Goal: Task Accomplishment & Management: Complete application form

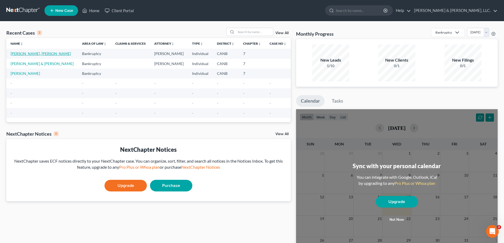
click at [36, 53] on link "[PERSON_NAME], [PERSON_NAME]" at bounding box center [41, 53] width 60 height 4
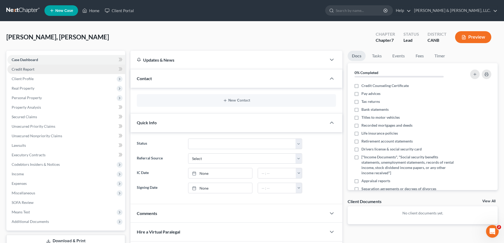
click at [30, 69] on span "Credit Report" at bounding box center [23, 69] width 23 height 4
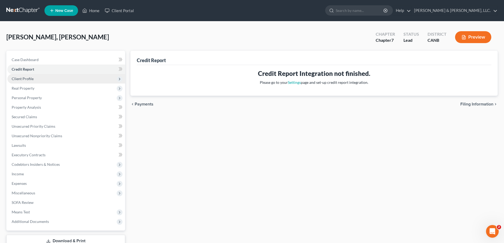
click at [35, 79] on span "Client Profile" at bounding box center [66, 79] width 118 height 10
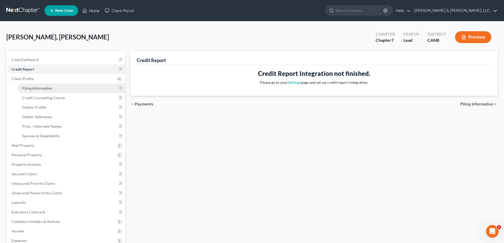
click at [37, 89] on span "Filing Information" at bounding box center [37, 88] width 30 height 4
select select "1"
select select "0"
select select "4"
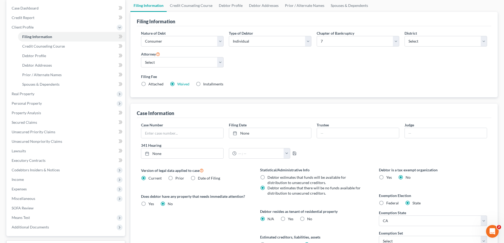
scroll to position [53, 0]
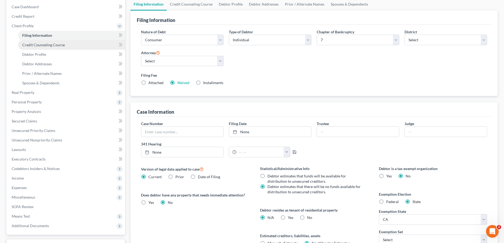
click at [49, 46] on span "Credit Counseling Course" at bounding box center [43, 45] width 43 height 4
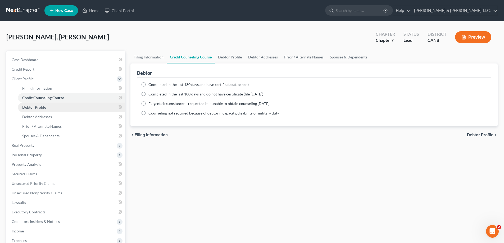
click at [38, 107] on span "Debtor Profile" at bounding box center [34, 107] width 24 height 4
select select "0"
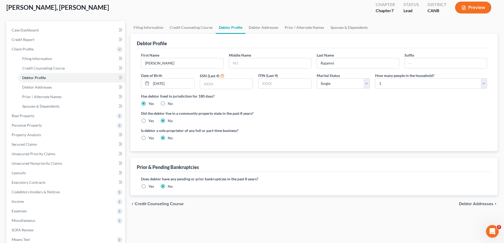
scroll to position [71, 0]
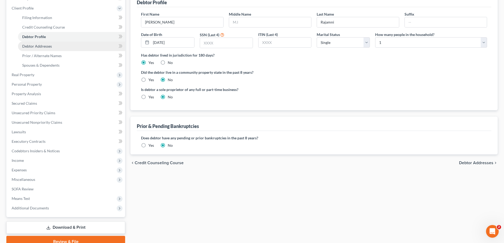
click at [37, 48] on span "Debtor Addresses" at bounding box center [37, 46] width 30 height 4
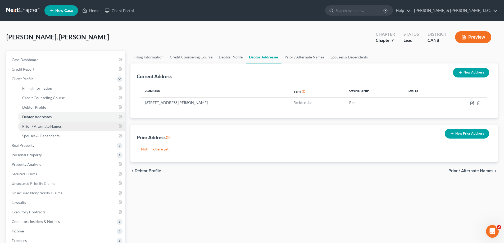
click at [61, 125] on span "Prior / Alternate Names" at bounding box center [41, 126] width 39 height 4
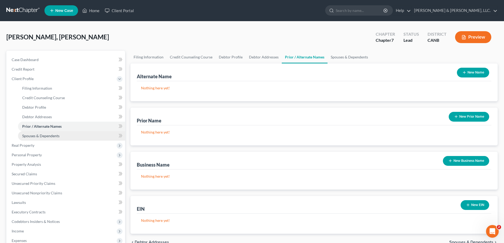
click at [43, 137] on span "Spouses & Dependents" at bounding box center [40, 136] width 37 height 4
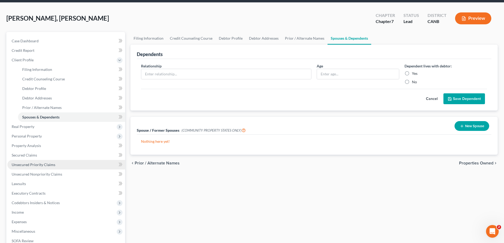
scroll to position [53, 0]
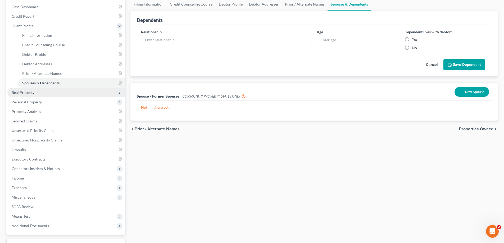
click at [30, 92] on span "Real Property" at bounding box center [23, 92] width 23 height 4
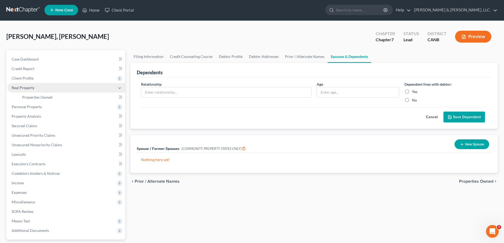
scroll to position [0, 0]
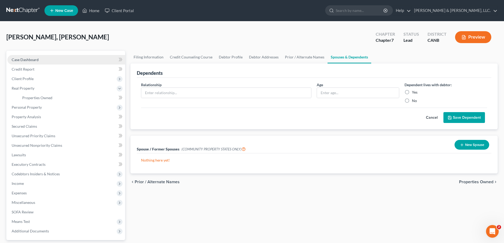
click at [25, 59] on span "Case Dashboard" at bounding box center [25, 59] width 27 height 4
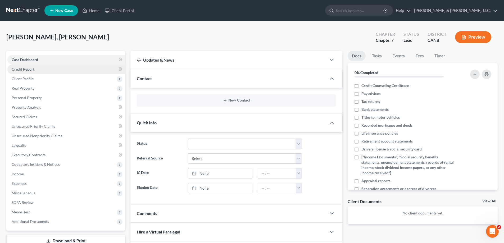
click at [34, 70] on link "Credit Report" at bounding box center [66, 70] width 118 height 10
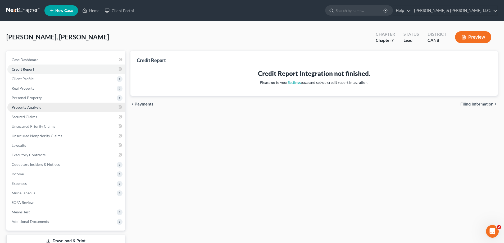
click at [33, 107] on span "Property Analysis" at bounding box center [26, 107] width 29 height 4
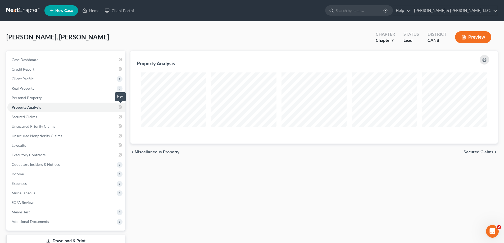
scroll to position [93, 367]
click at [35, 99] on span "Personal Property" at bounding box center [27, 97] width 30 height 4
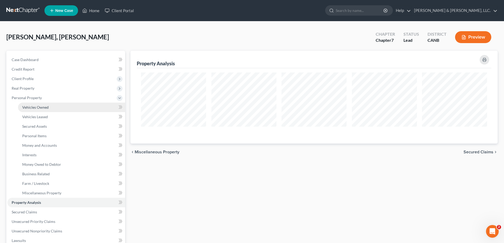
click at [49, 108] on link "Vehicles Owned" at bounding box center [71, 108] width 107 height 10
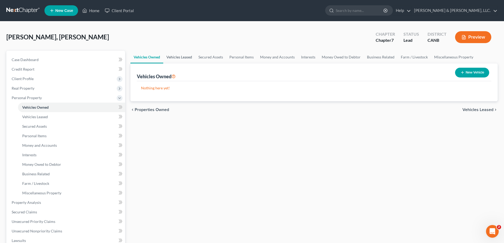
click at [178, 57] on link "Vehicles Leased" at bounding box center [179, 57] width 32 height 13
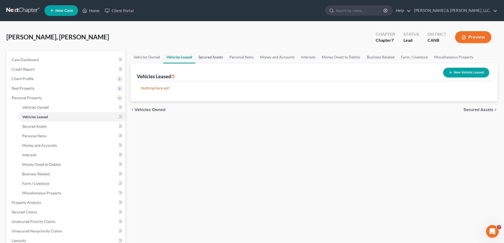
click at [207, 57] on link "Secured Assets" at bounding box center [210, 57] width 31 height 13
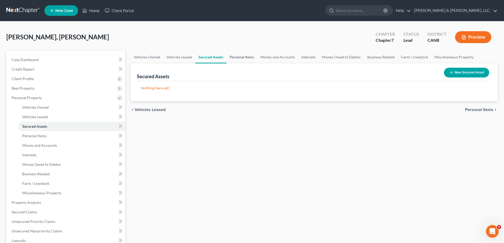
click at [248, 59] on link "Personal Items" at bounding box center [241, 57] width 31 height 13
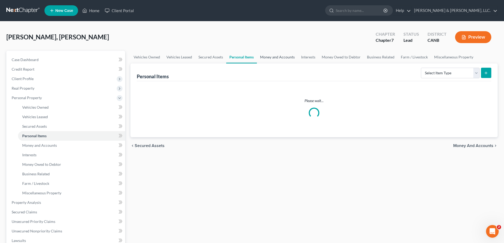
click at [286, 57] on link "Money and Accounts" at bounding box center [277, 57] width 41 height 13
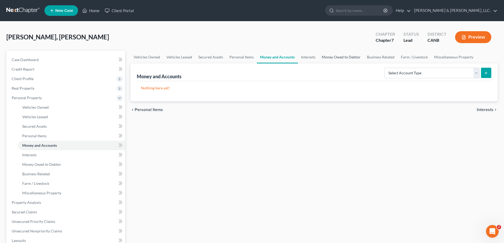
click at [331, 57] on link "Money Owed to Debtor" at bounding box center [340, 57] width 45 height 13
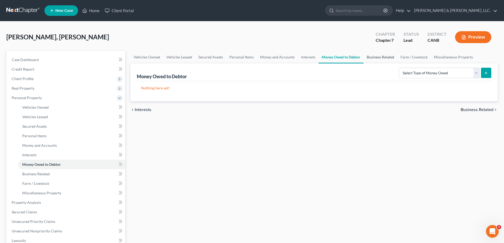
click at [380, 56] on link "Business Related" at bounding box center [380, 57] width 34 height 13
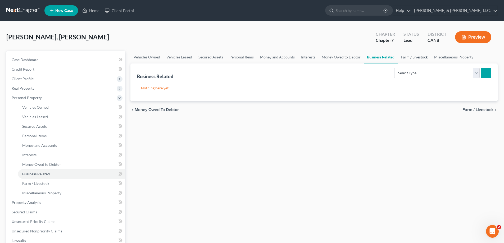
click at [415, 58] on link "Farm / Livestock" at bounding box center [413, 57] width 33 height 13
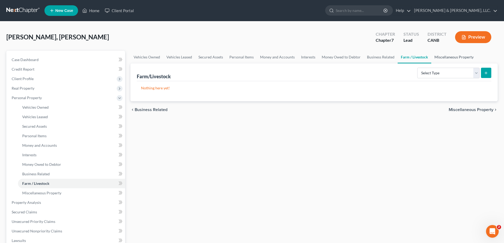
click at [451, 58] on link "Miscellaneous Property" at bounding box center [453, 57] width 45 height 13
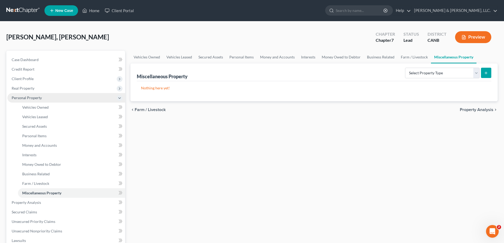
click at [118, 98] on icon at bounding box center [119, 98] width 4 height 4
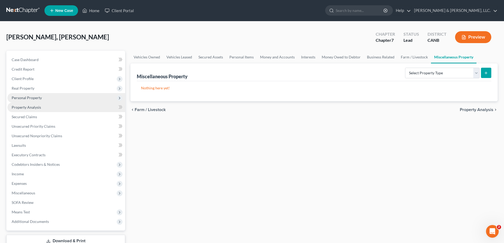
click at [29, 107] on span "Property Analysis" at bounding box center [26, 107] width 29 height 4
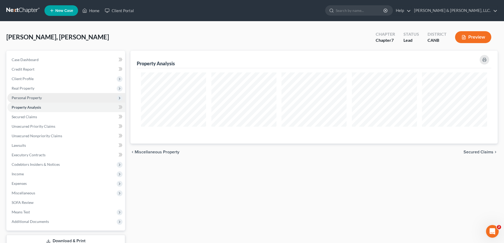
scroll to position [93, 367]
click at [109, 117] on link "Secured Claims" at bounding box center [66, 117] width 118 height 10
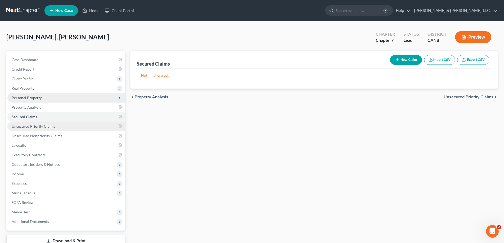
click at [62, 127] on link "Unsecured Priority Claims" at bounding box center [66, 127] width 118 height 10
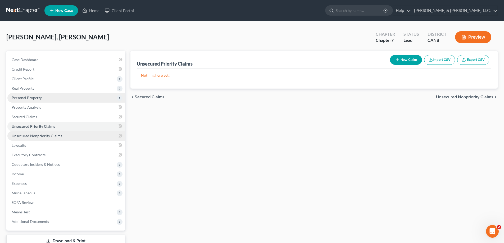
click at [60, 139] on link "Unsecured Nonpriority Claims" at bounding box center [66, 136] width 118 height 10
drag, startPoint x: 458, startPoint y: 149, endPoint x: 386, endPoint y: 109, distance: 82.6
click at [458, 149] on div "Unsecured Nonpriority Claims New Claim Import CSV Export CSV Nothing here yet! …" at bounding box center [314, 156] width 372 height 210
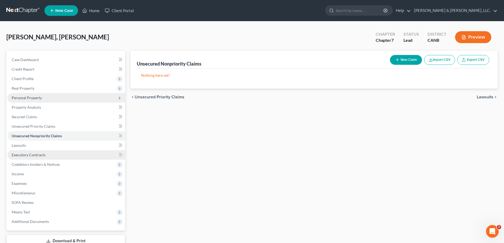
click at [23, 155] on span "Executory Contracts" at bounding box center [29, 155] width 34 height 4
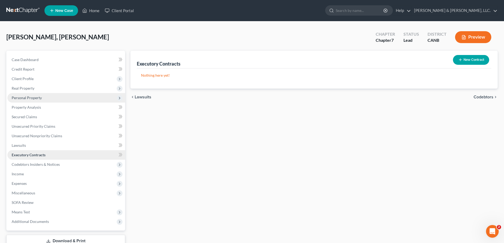
click at [29, 159] on link "Executory Contracts" at bounding box center [66, 155] width 118 height 10
click at [33, 164] on span "Codebtors Insiders & Notices" at bounding box center [36, 164] width 48 height 4
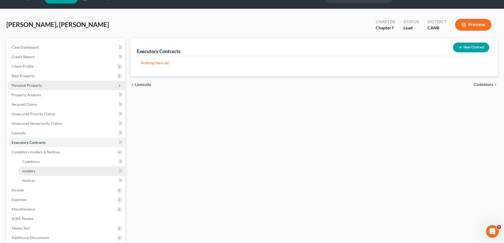
scroll to position [35, 0]
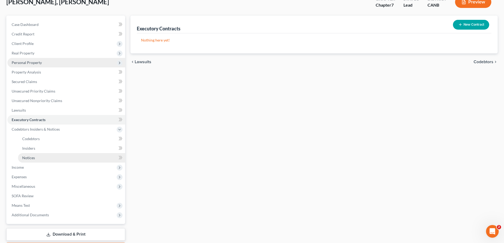
drag, startPoint x: 25, startPoint y: 165, endPoint x: 32, endPoint y: 160, distance: 9.0
click at [25, 165] on span "Income" at bounding box center [66, 168] width 118 height 10
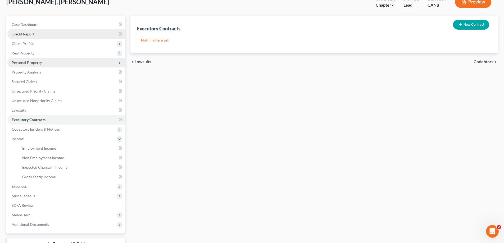
click at [15, 29] on link "Credit Report" at bounding box center [66, 34] width 118 height 10
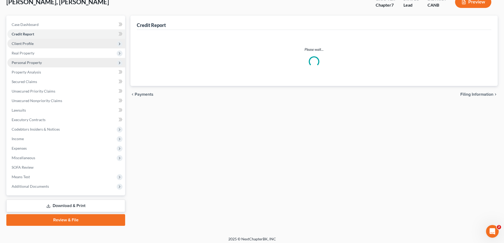
scroll to position [3, 0]
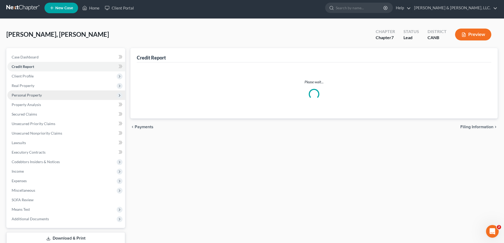
click at [27, 45] on div "[PERSON_NAME], [PERSON_NAME] Upgraded Chapter Chapter 7 Status Lead District CA…" at bounding box center [251, 36] width 491 height 23
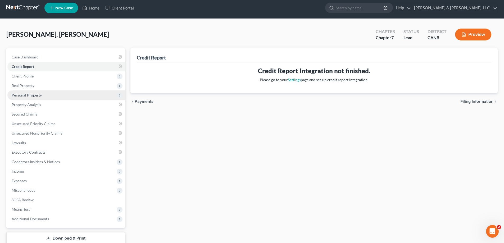
scroll to position [0, 0]
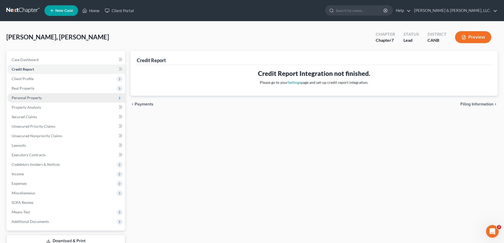
drag, startPoint x: 23, startPoint y: 79, endPoint x: 180, endPoint y: 112, distance: 160.8
click at [22, 79] on span "Client Profile" at bounding box center [23, 78] width 22 height 4
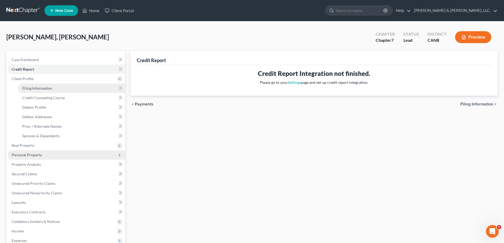
click at [36, 87] on span "Filing Information" at bounding box center [37, 88] width 30 height 4
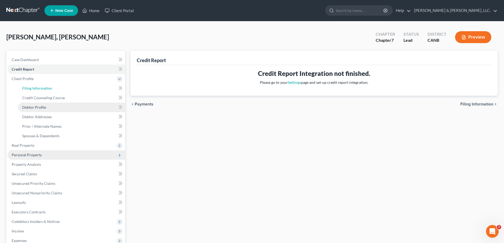
select select "1"
select select "0"
select select "9"
select select "0"
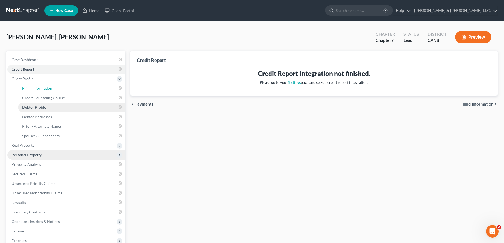
select select "4"
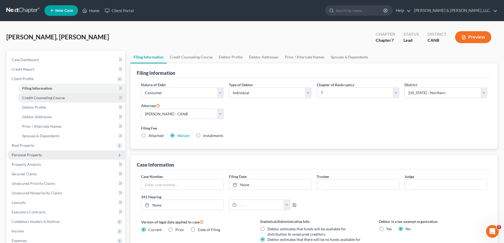
click at [41, 97] on span "Credit Counseling Course" at bounding box center [43, 97] width 43 height 4
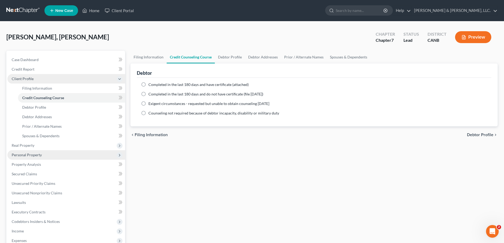
click at [28, 79] on span "Client Profile" at bounding box center [23, 78] width 22 height 4
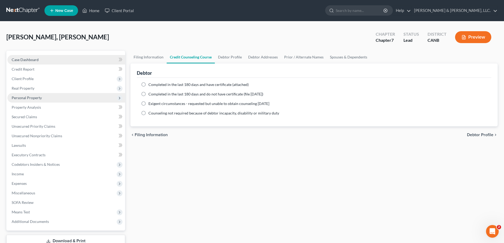
click at [23, 58] on span "Case Dashboard" at bounding box center [25, 59] width 27 height 4
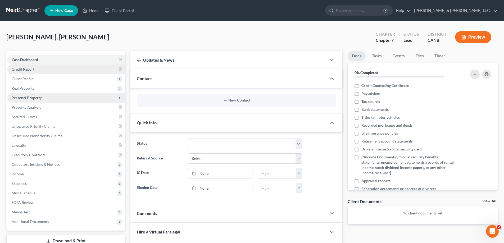
click at [27, 69] on span "Credit Report" at bounding box center [23, 69] width 23 height 4
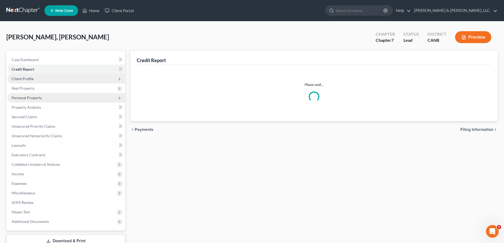
click at [23, 78] on span "Client Profile" at bounding box center [23, 78] width 22 height 4
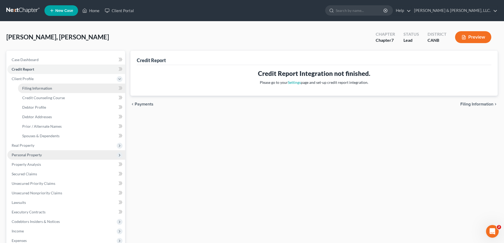
click at [38, 90] on link "Filing Information" at bounding box center [71, 89] width 107 height 10
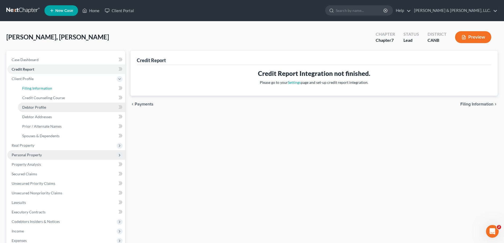
select select "1"
select select "0"
select select "9"
select select "0"
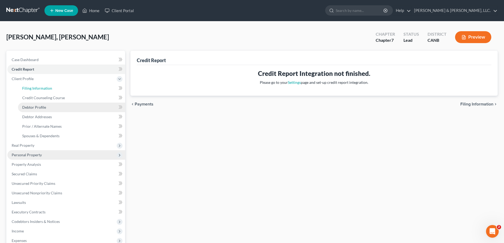
select select "4"
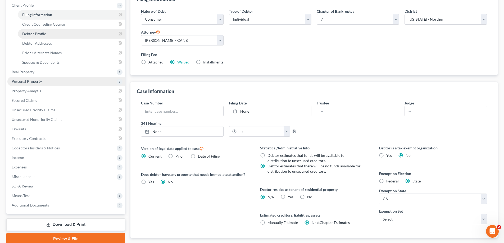
scroll to position [35, 0]
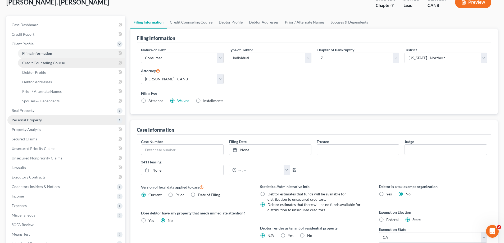
click at [45, 64] on span "Credit Counseling Course" at bounding box center [43, 63] width 43 height 4
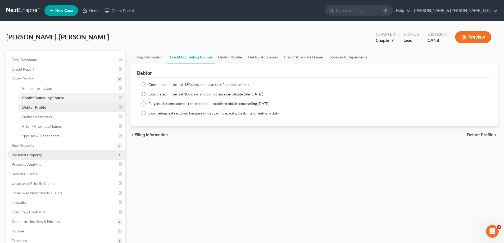
click at [36, 108] on span "Debtor Profile" at bounding box center [34, 107] width 24 height 4
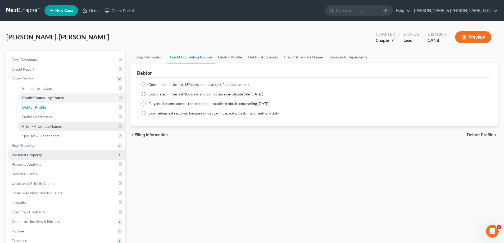
select select "0"
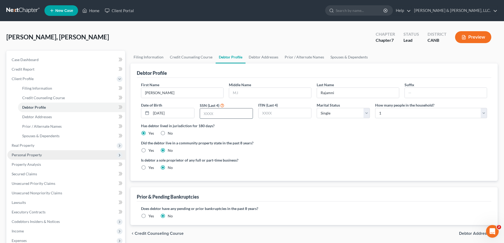
click at [214, 115] on input "text" at bounding box center [226, 113] width 53 height 10
type input "3175"
click at [268, 137] on ng-include "First Name [PERSON_NAME] Middle Name Last Name [PERSON_NAME] Date of Birth [DEM…" at bounding box center [314, 128] width 346 height 93
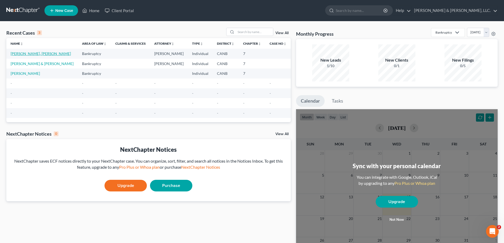
click at [30, 53] on link "[PERSON_NAME], [PERSON_NAME]" at bounding box center [41, 53] width 60 height 4
select select "10"
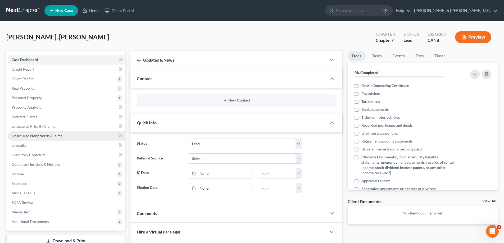
click at [38, 138] on span "Unsecured Nonpriority Claims" at bounding box center [37, 136] width 51 height 4
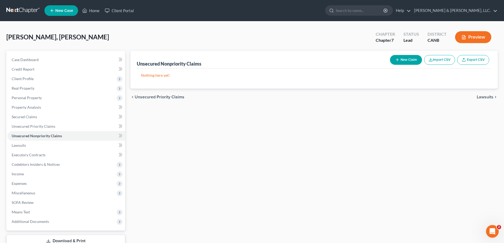
click at [400, 58] on button "New Claim" at bounding box center [406, 60] width 32 height 10
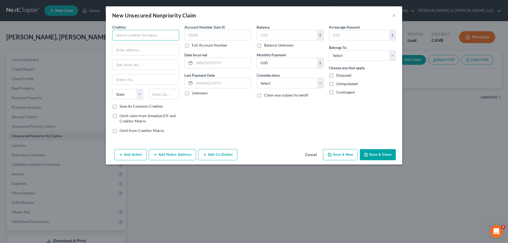
click at [142, 35] on input "text" at bounding box center [145, 35] width 67 height 11
